Goal: Task Accomplishment & Management: Manage account settings

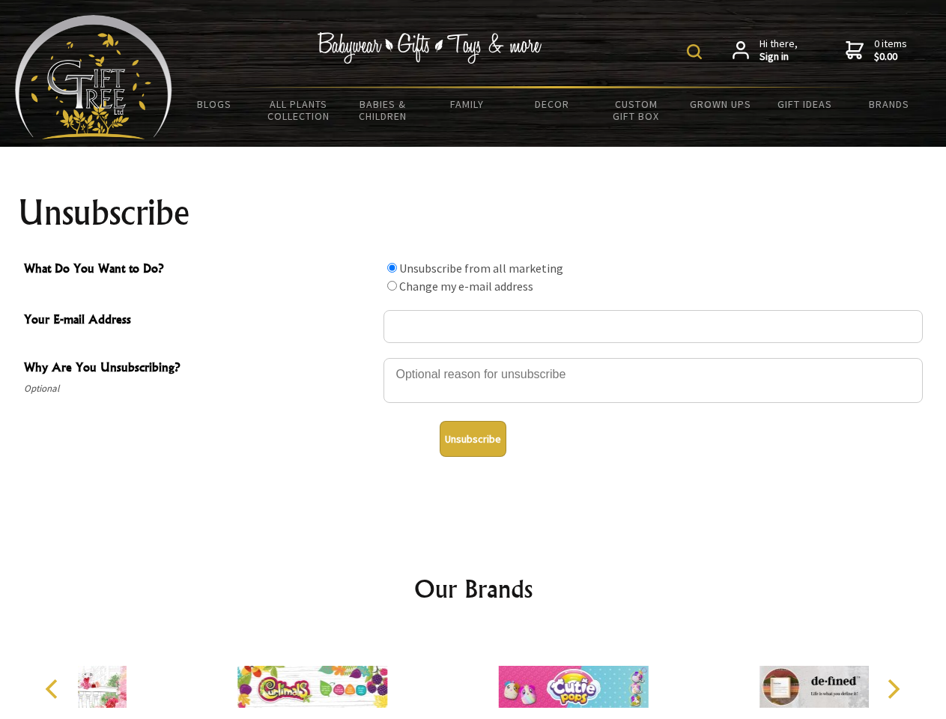
click at [696, 52] on img at bounding box center [694, 51] width 15 height 15
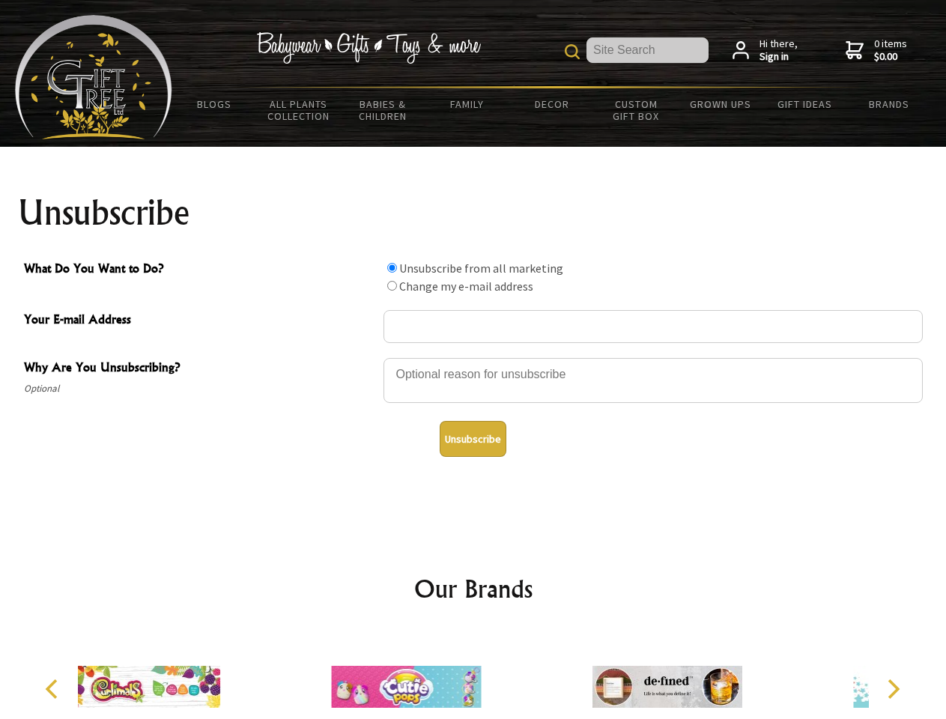
click at [473, 357] on div at bounding box center [652, 382] width 539 height 52
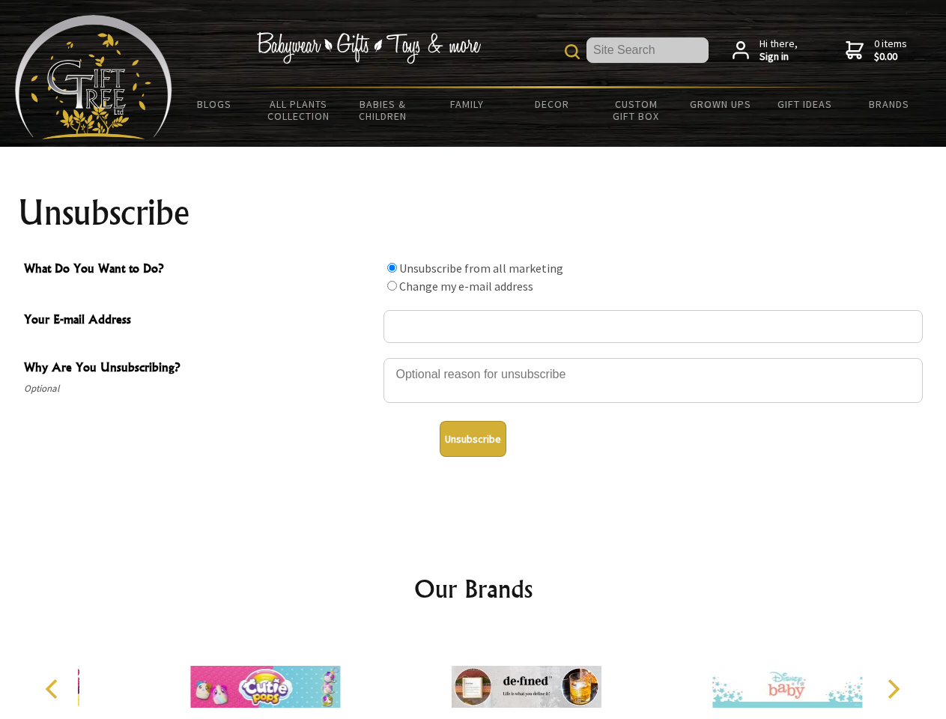
click at [392, 267] on input "What Do You Want to Do?" at bounding box center [392, 268] width 10 height 10
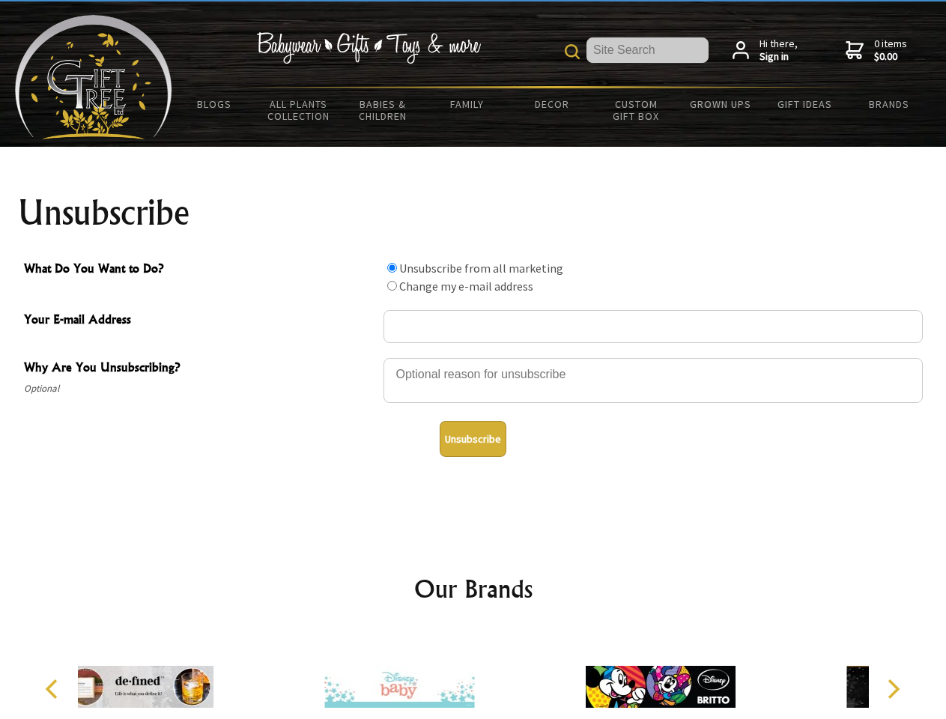
click at [392, 285] on input "What Do You Want to Do?" at bounding box center [392, 286] width 10 height 10
radio input "true"
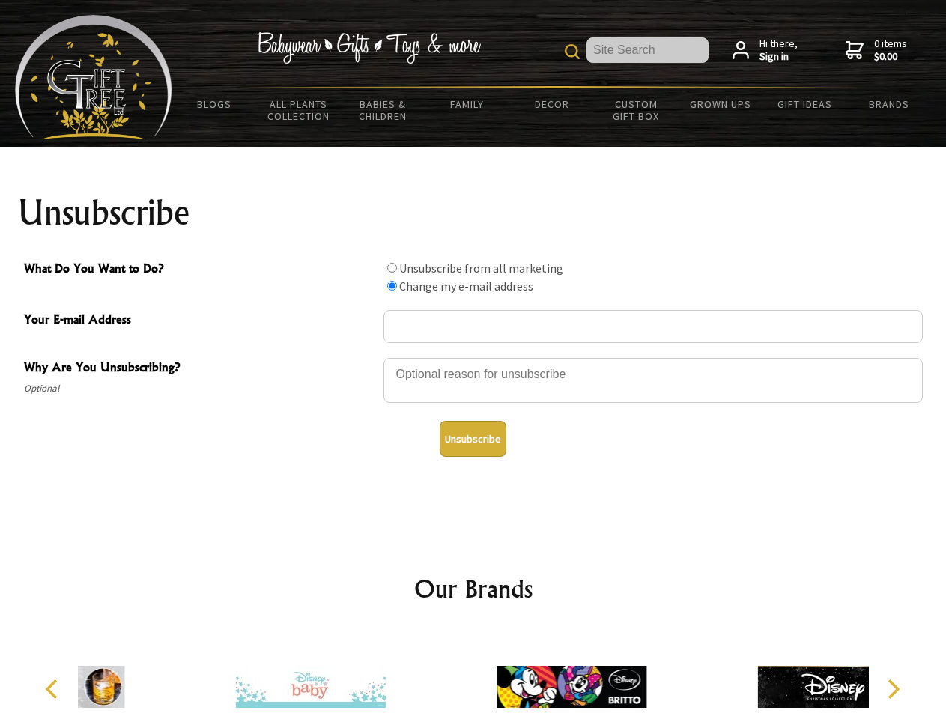
click at [472, 439] on button "Unsubscribe" at bounding box center [473, 439] width 67 height 36
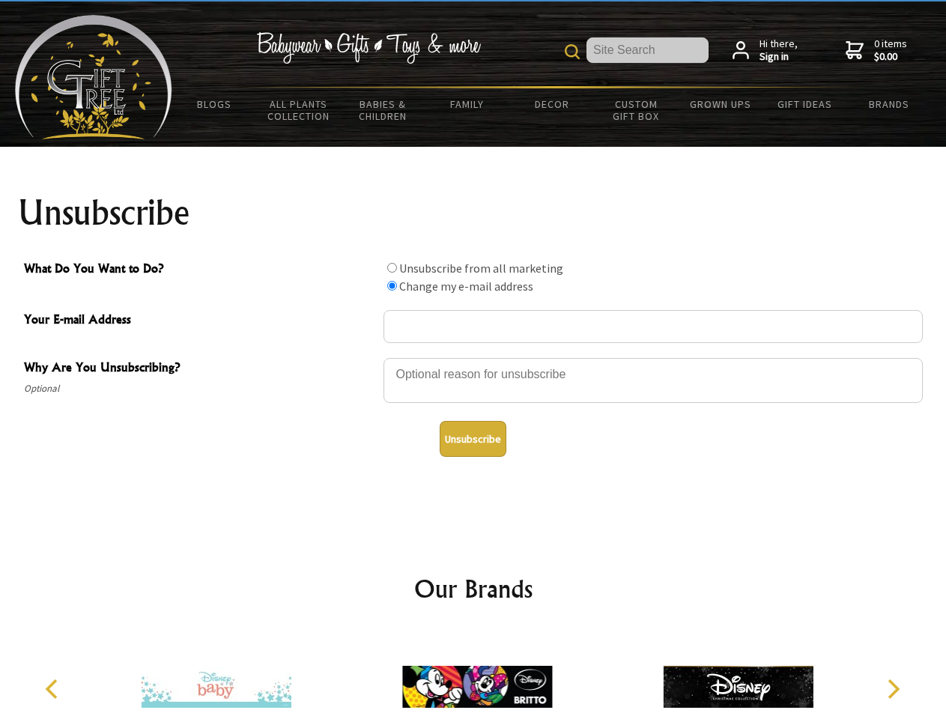
click at [473, 675] on img at bounding box center [477, 686] width 150 height 112
click at [54, 689] on icon "Previous" at bounding box center [52, 688] width 19 height 19
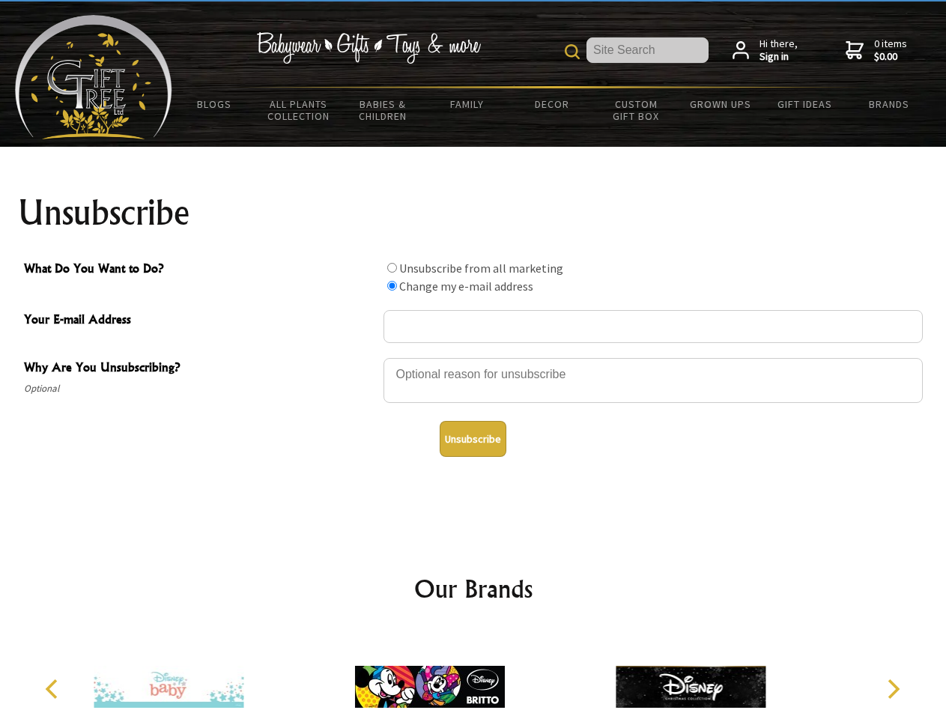
click at [893, 689] on icon "Next" at bounding box center [891, 688] width 19 height 19
